Goal: Transaction & Acquisition: Purchase product/service

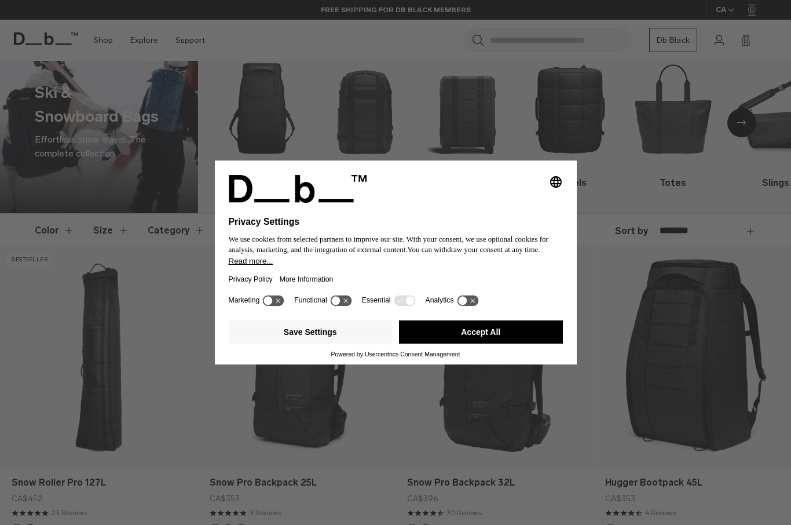
click at [284, 306] on icon at bounding box center [273, 300] width 21 height 11
click at [274, 306] on icon at bounding box center [273, 300] width 21 height 11
click at [336, 343] on button "Save Settings" at bounding box center [311, 331] width 164 height 23
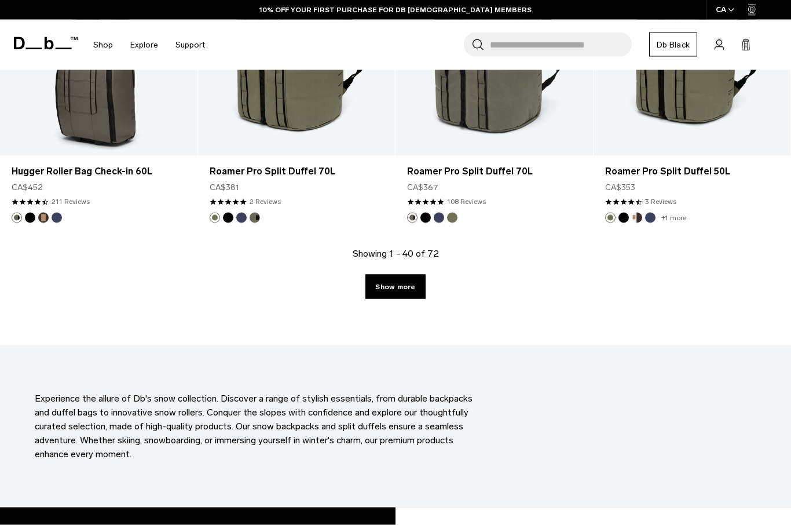
scroll to position [3133, 0]
click at [407, 284] on link "Show more" at bounding box center [395, 286] width 60 height 24
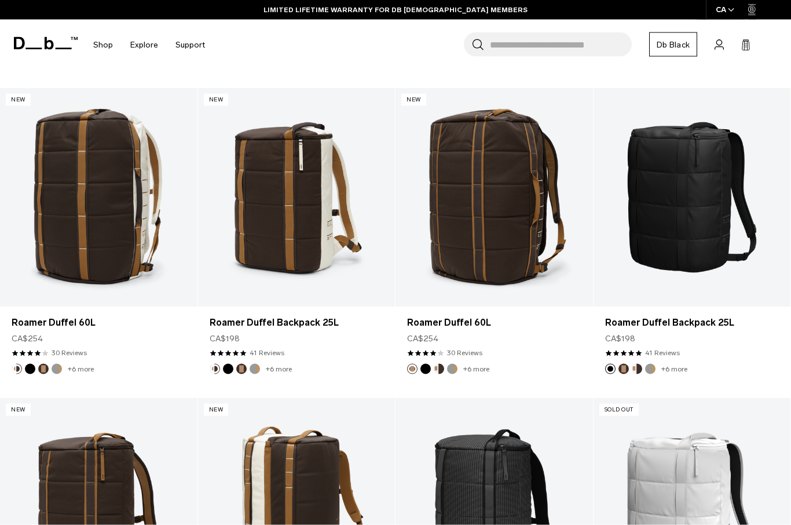
scroll to position [3912, 0]
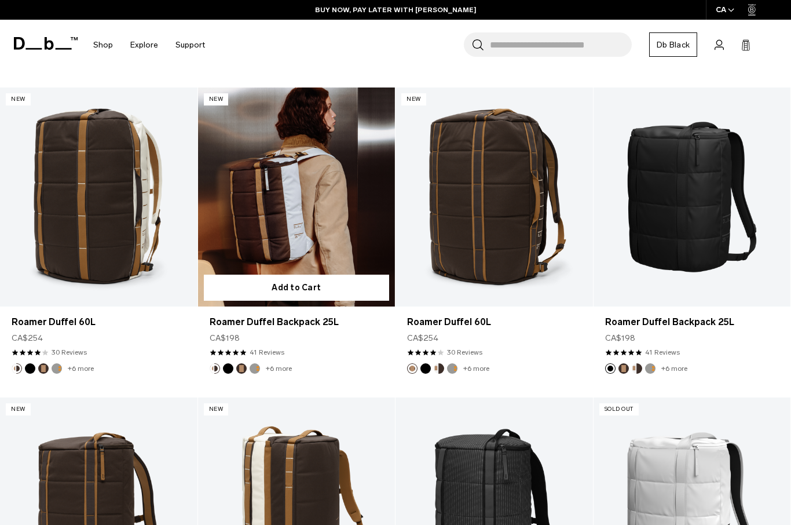
click at [240, 372] on button "Espresso" at bounding box center [241, 368] width 10 height 10
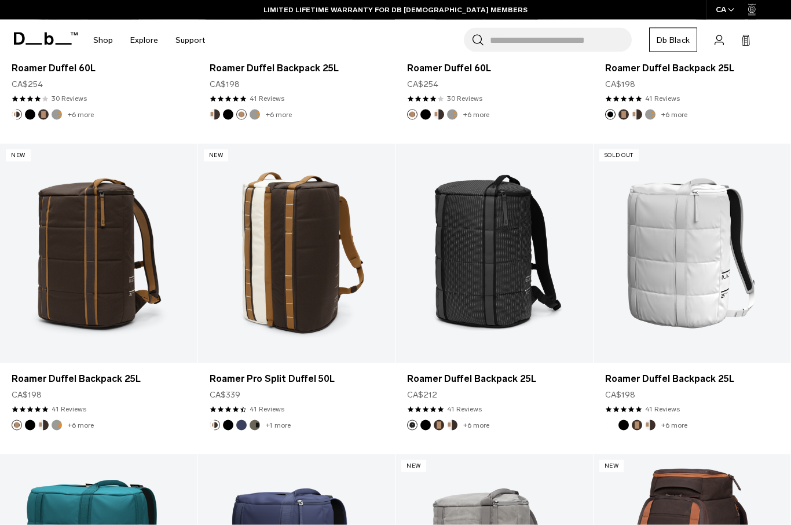
scroll to position [4174, 0]
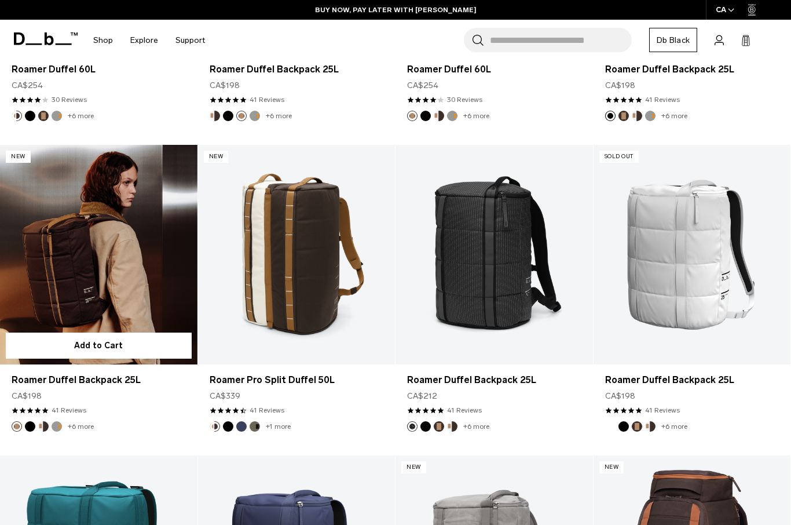
click at [138, 240] on link "Roamer Duffel Backpack 25L" at bounding box center [98, 254] width 197 height 219
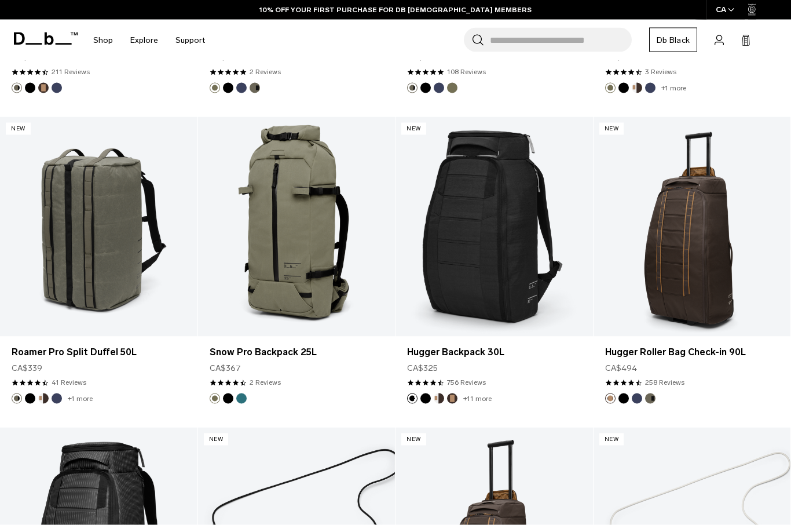
scroll to position [3272, 0]
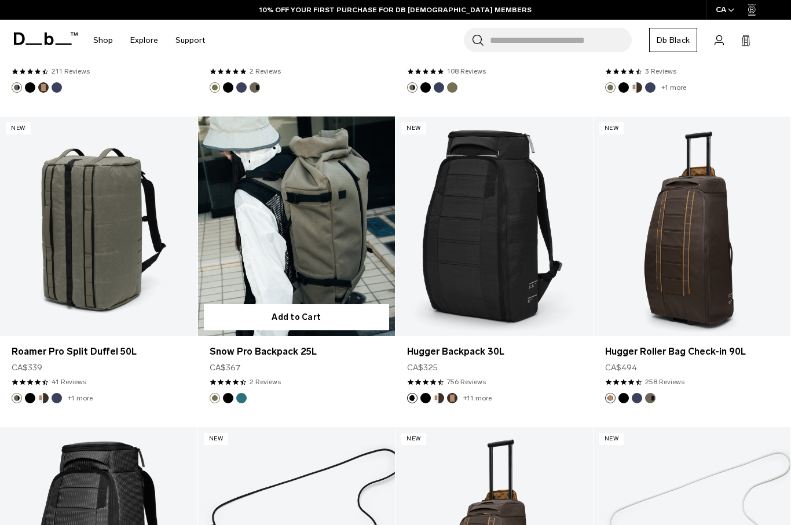
click at [276, 245] on link "Snow Pro Backpack 25L" at bounding box center [296, 225] width 197 height 219
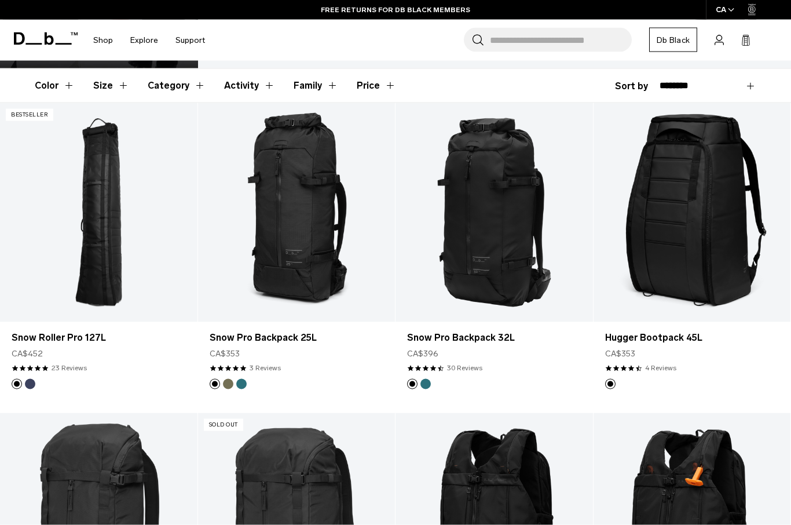
scroll to position [0, 0]
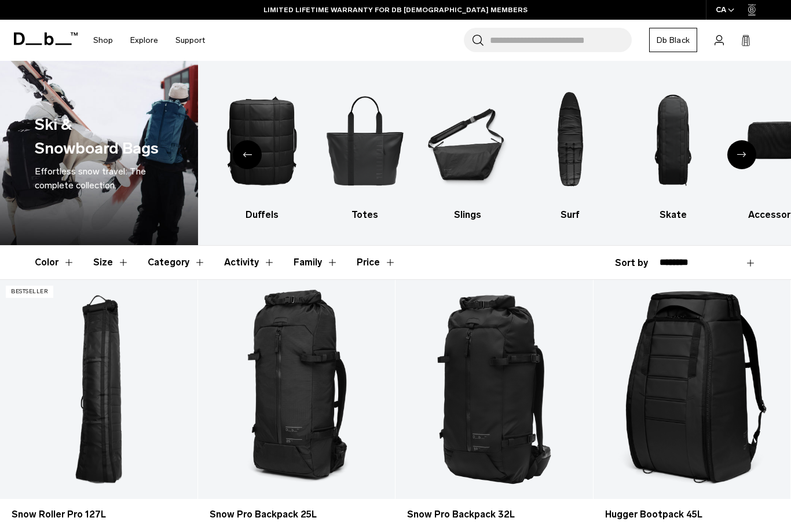
scroll to position [3174, 0]
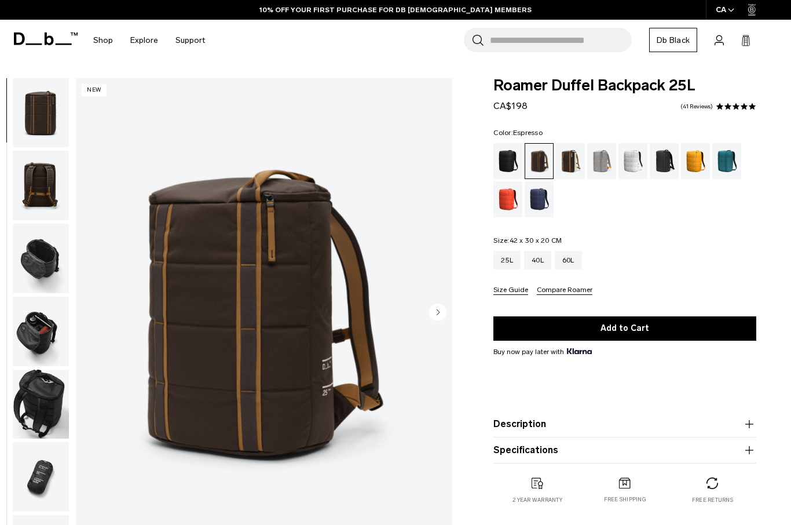
click at [42, 260] on img "button" at bounding box center [41, 257] width 56 height 69
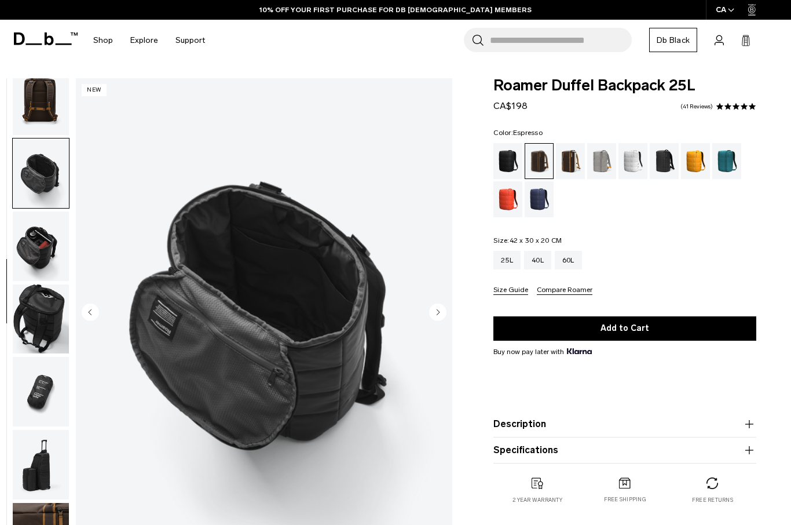
scroll to position [261, 0]
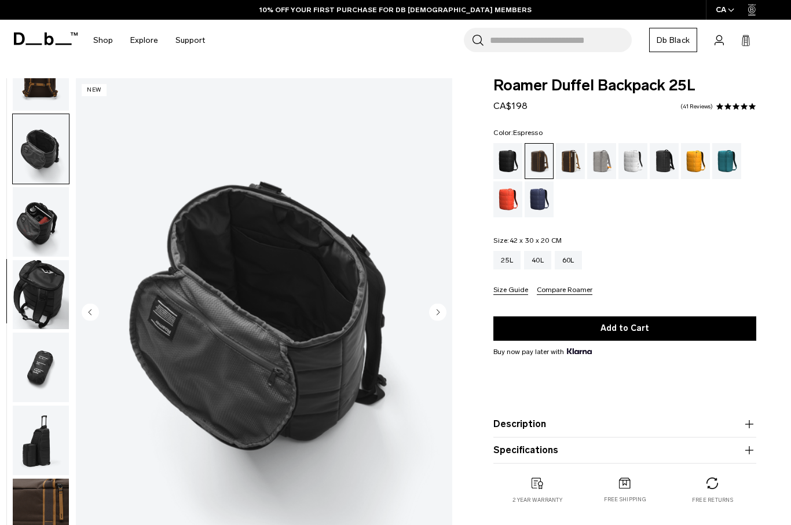
click at [37, 228] on img "button" at bounding box center [41, 221] width 56 height 69
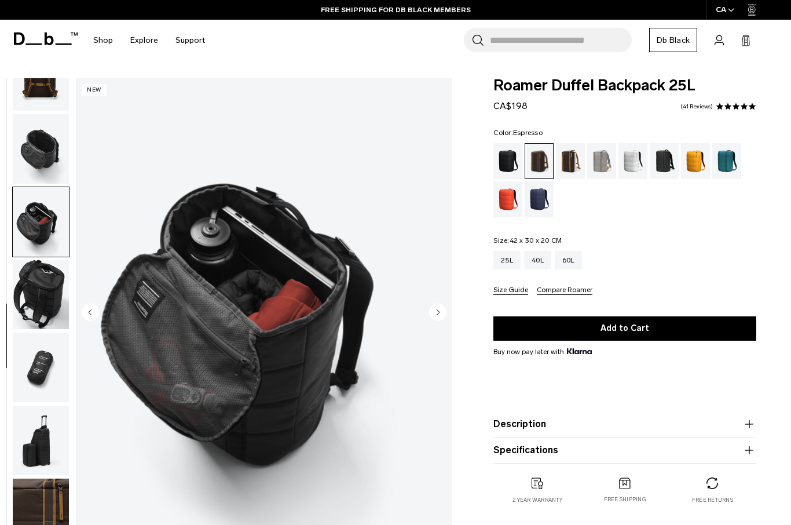
click at [45, 289] on img "button" at bounding box center [41, 294] width 56 height 69
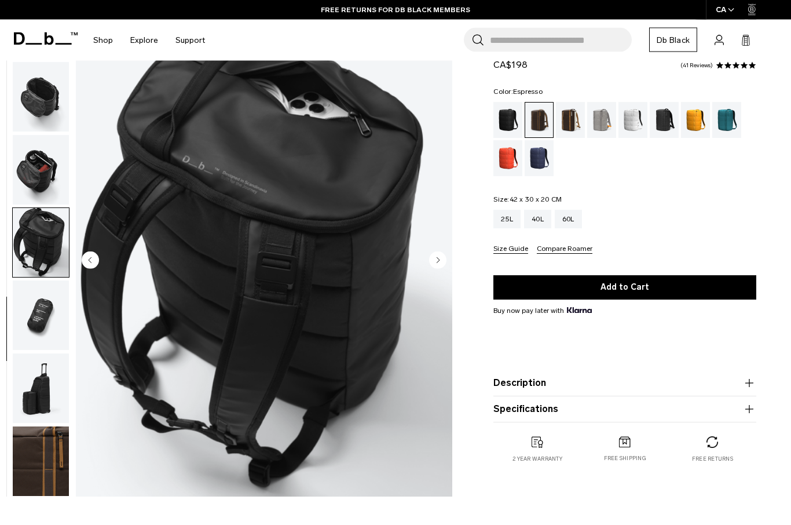
scroll to position [0, 0]
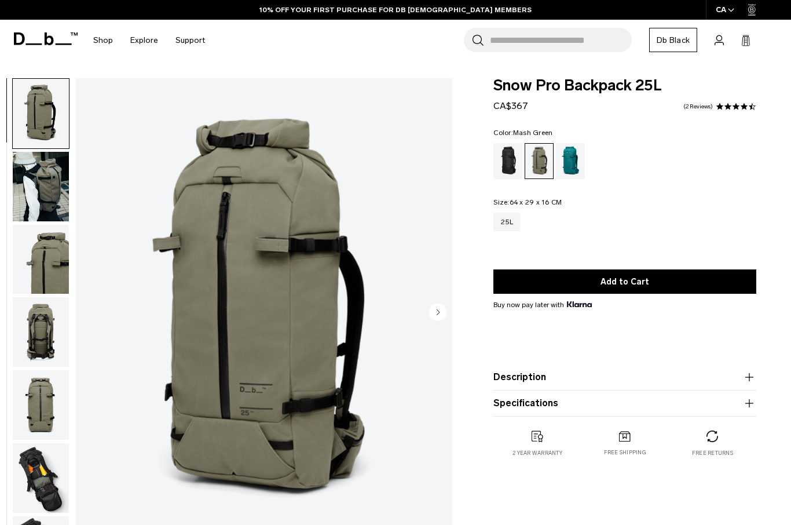
click at [37, 186] on img "button" at bounding box center [41, 186] width 56 height 69
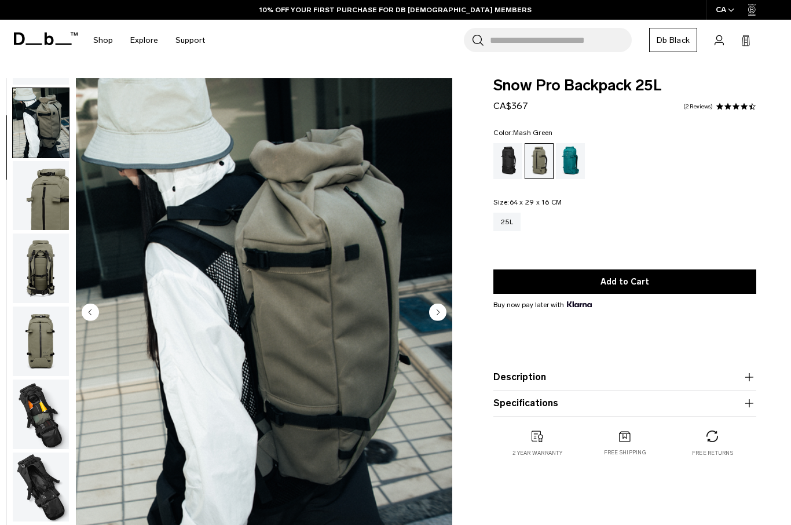
scroll to position [74, 0]
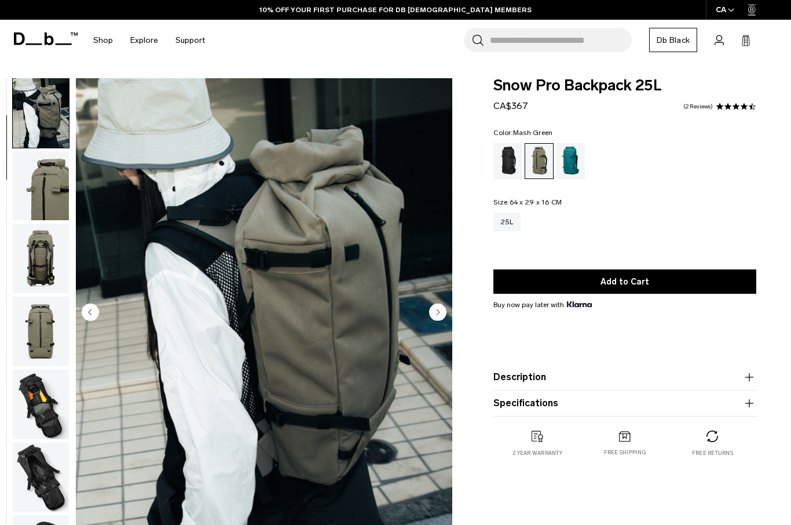
click at [46, 264] on img "button" at bounding box center [41, 257] width 56 height 69
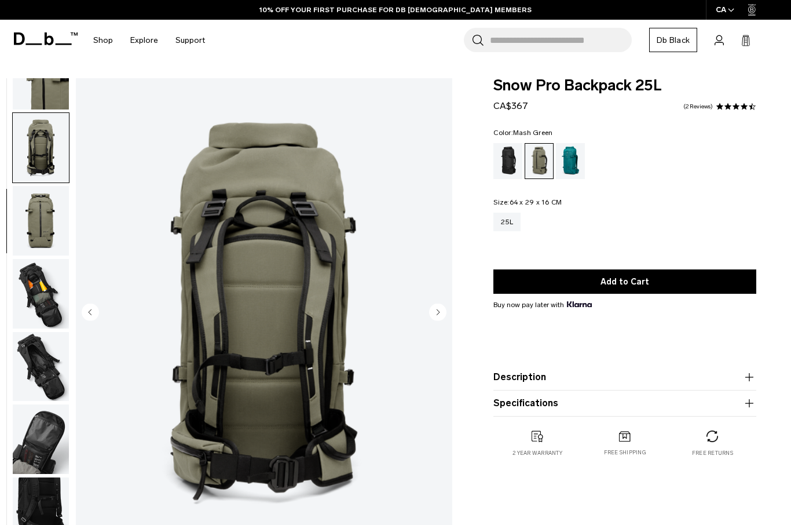
scroll to position [221, 0]
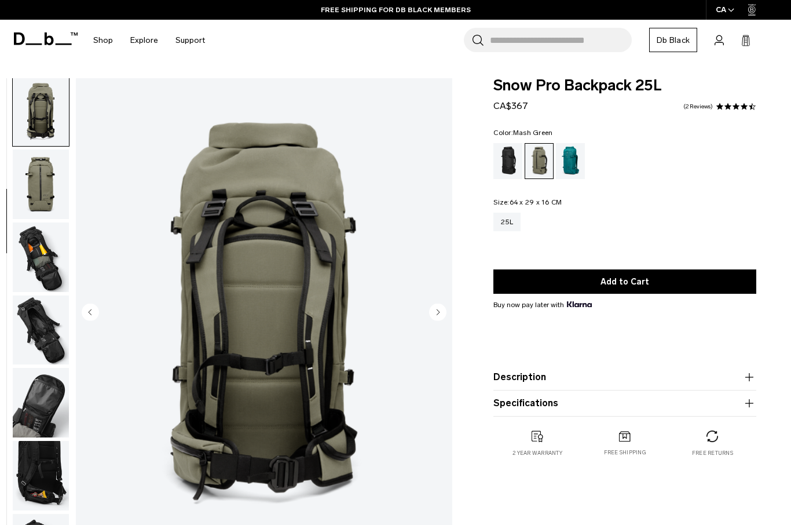
click at [42, 259] on img "button" at bounding box center [41, 256] width 56 height 69
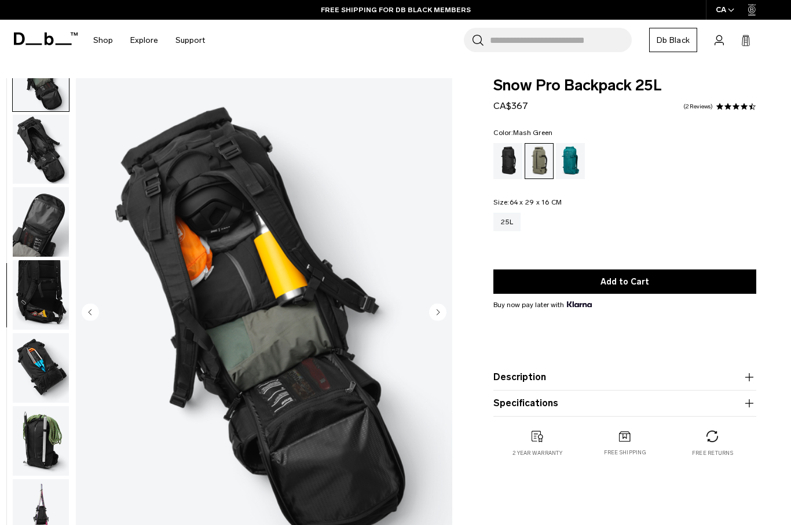
scroll to position [408, 0]
click at [30, 362] on img "button" at bounding box center [41, 367] width 56 height 69
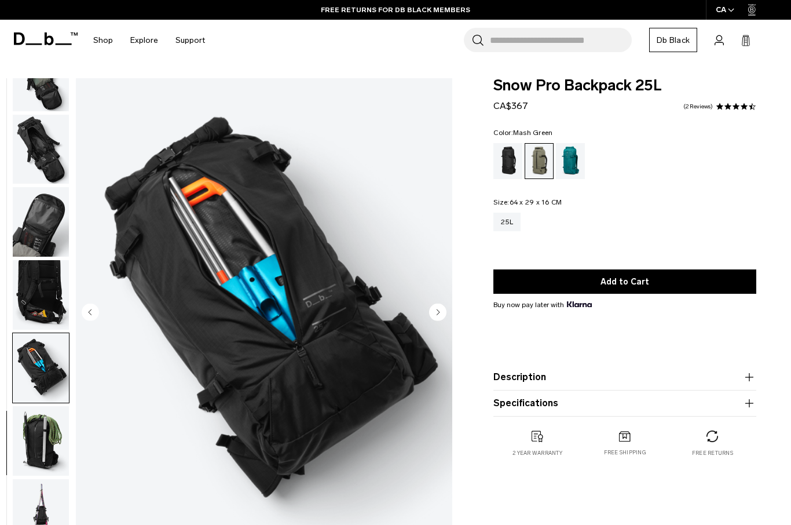
click at [38, 443] on img "button" at bounding box center [41, 440] width 56 height 69
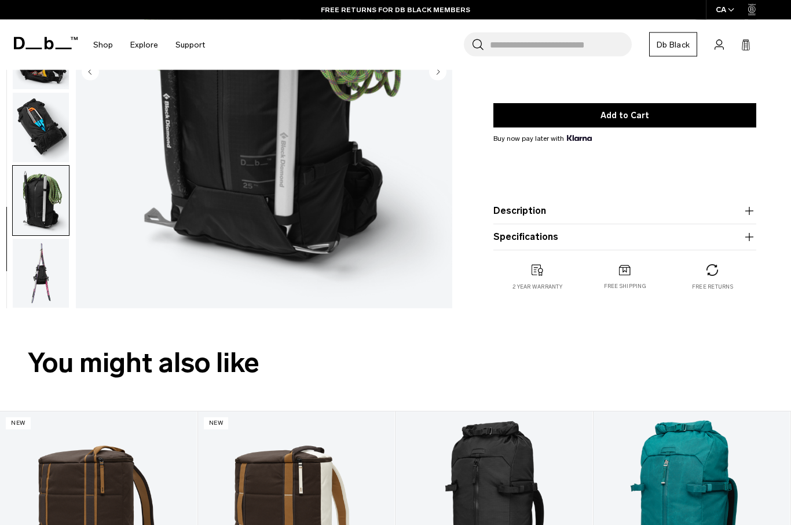
scroll to position [244, 0]
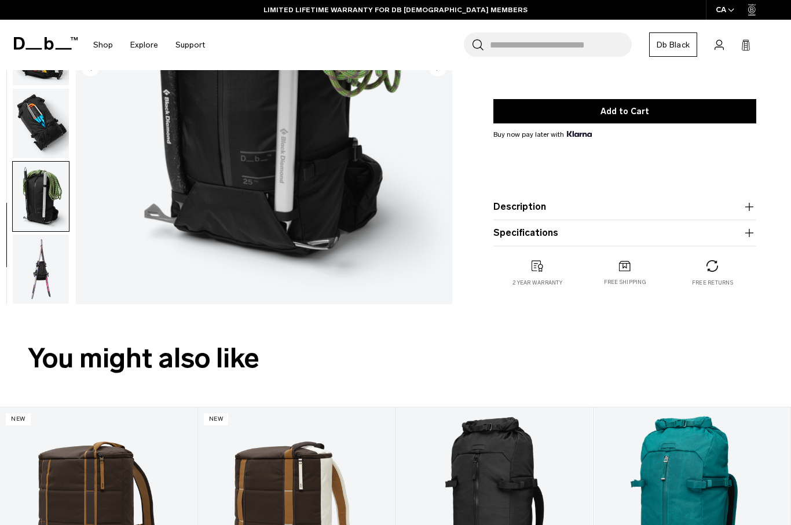
click at [42, 275] on img "button" at bounding box center [41, 268] width 56 height 69
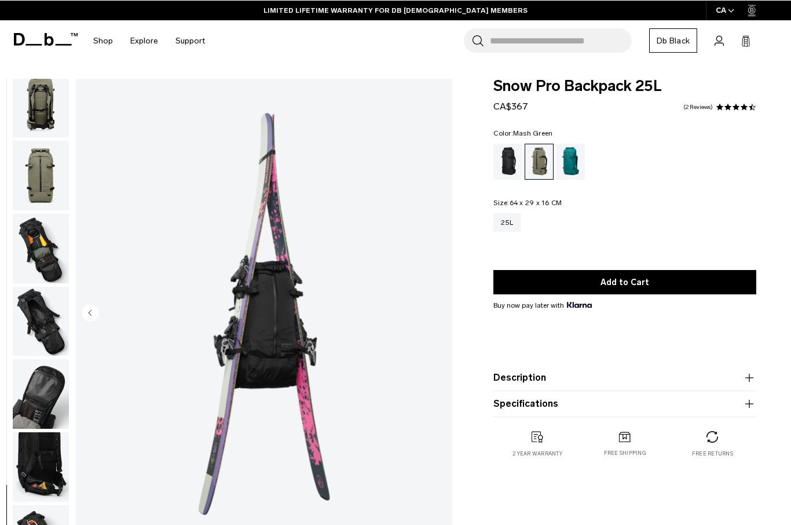
scroll to position [229, 0]
